Goal: Task Accomplishment & Management: Manage account settings

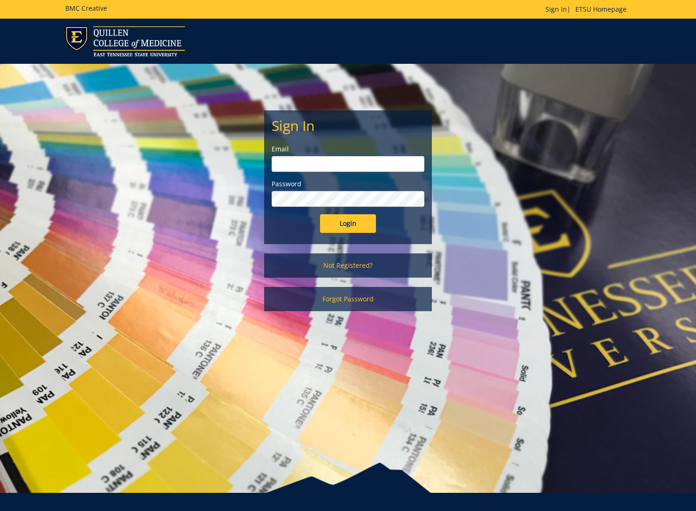
click at [341, 164] on input "email" at bounding box center [348, 164] width 153 height 16
type input "[EMAIL_ADDRESS][DOMAIN_NAME]"
click at [344, 227] on input "Login" at bounding box center [348, 223] width 56 height 19
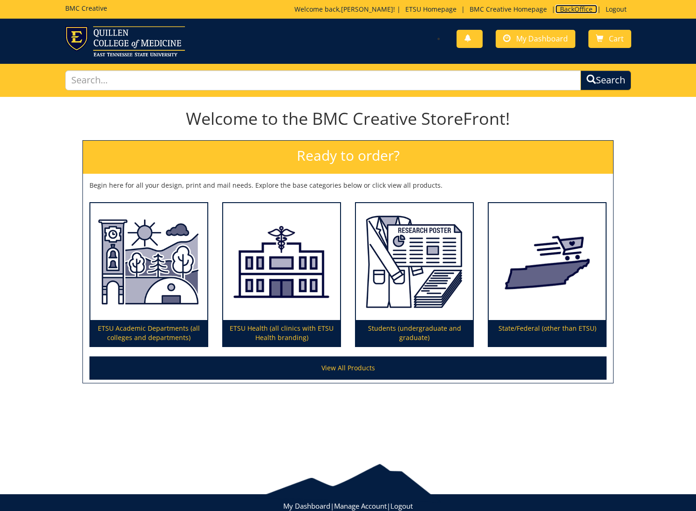
click at [580, 9] on link "BackOffice" at bounding box center [576, 9] width 42 height 9
